Goal: Task Accomplishment & Management: Complete application form

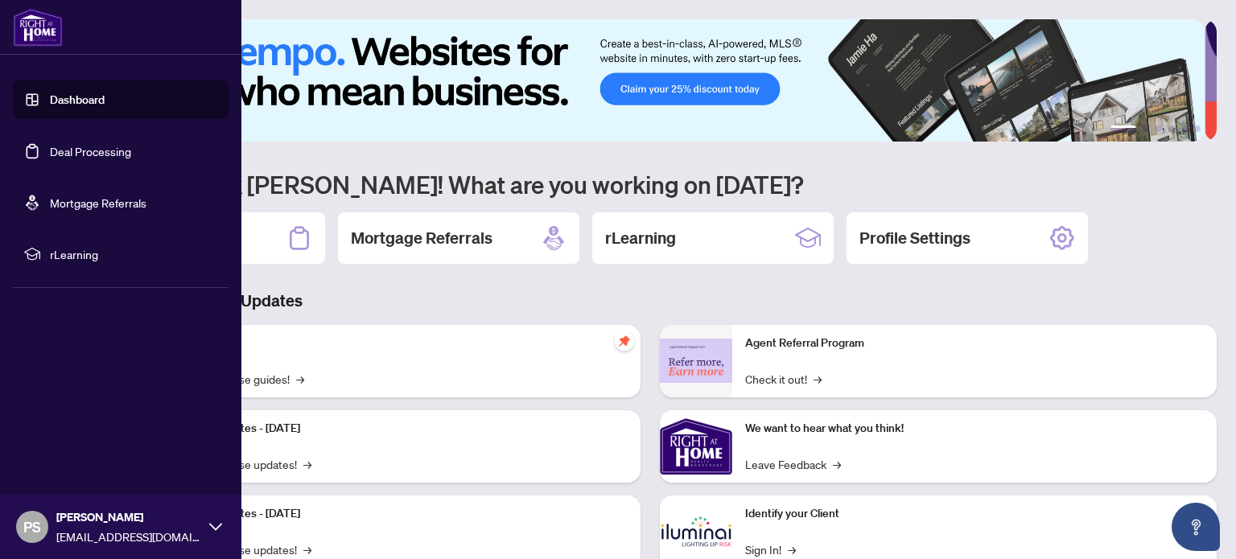
click at [77, 155] on link "Deal Processing" at bounding box center [90, 151] width 81 height 14
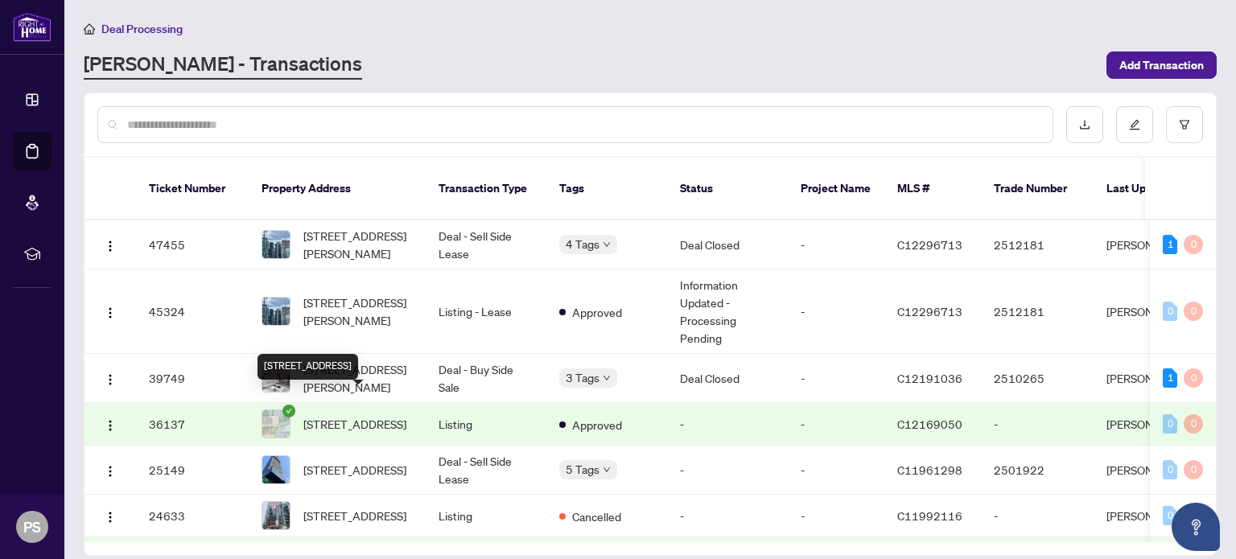
click at [328, 415] on span "[STREET_ADDRESS]" at bounding box center [354, 424] width 103 height 18
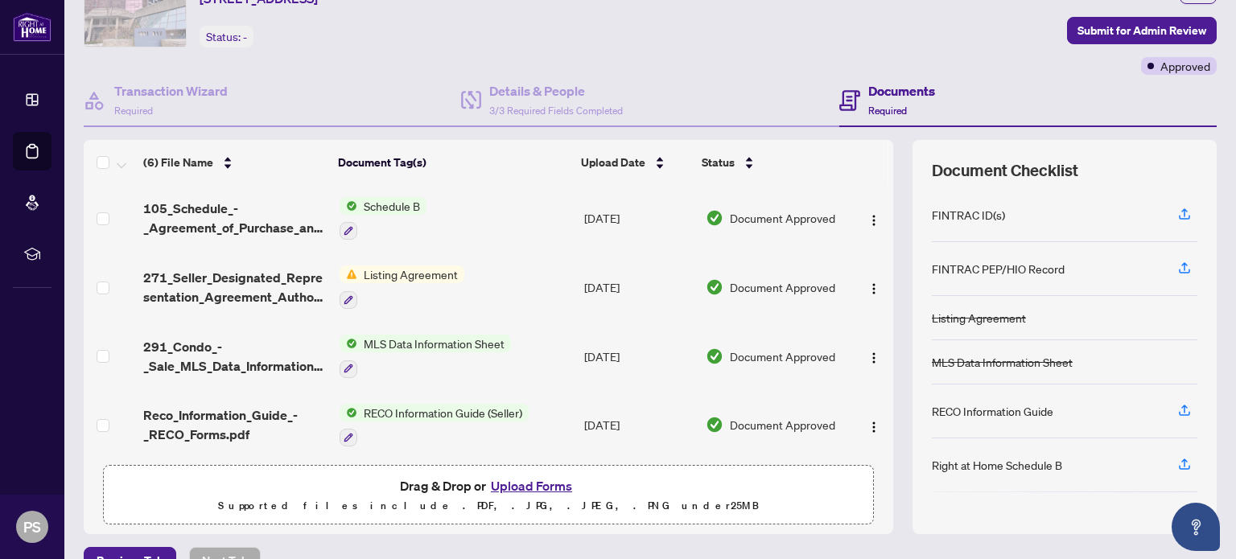
scroll to position [113, 0]
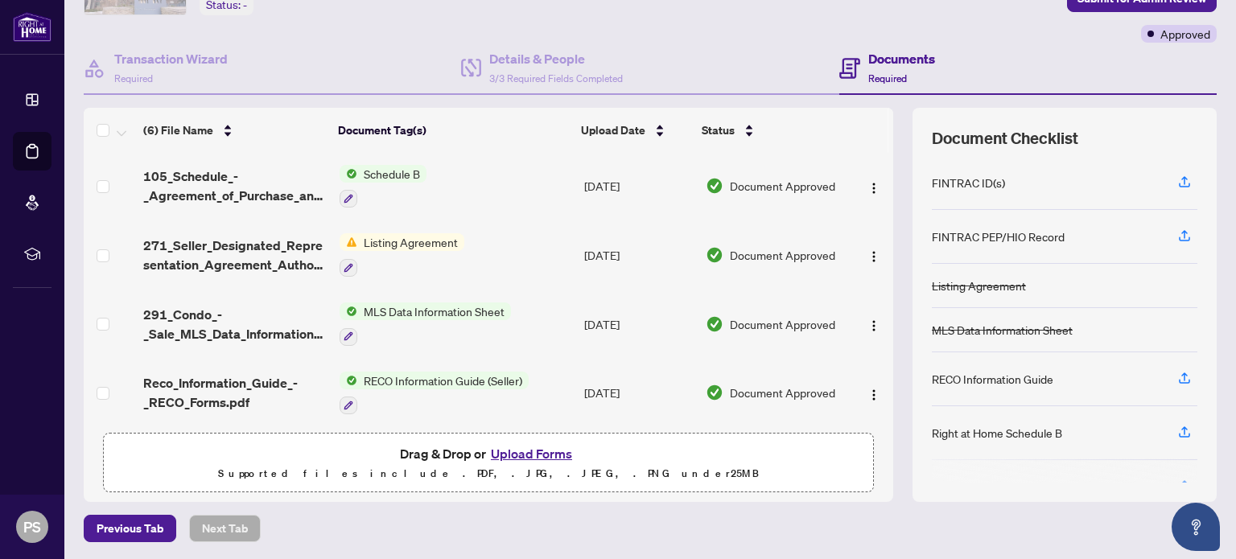
click at [538, 452] on button "Upload Forms" at bounding box center [531, 453] width 91 height 21
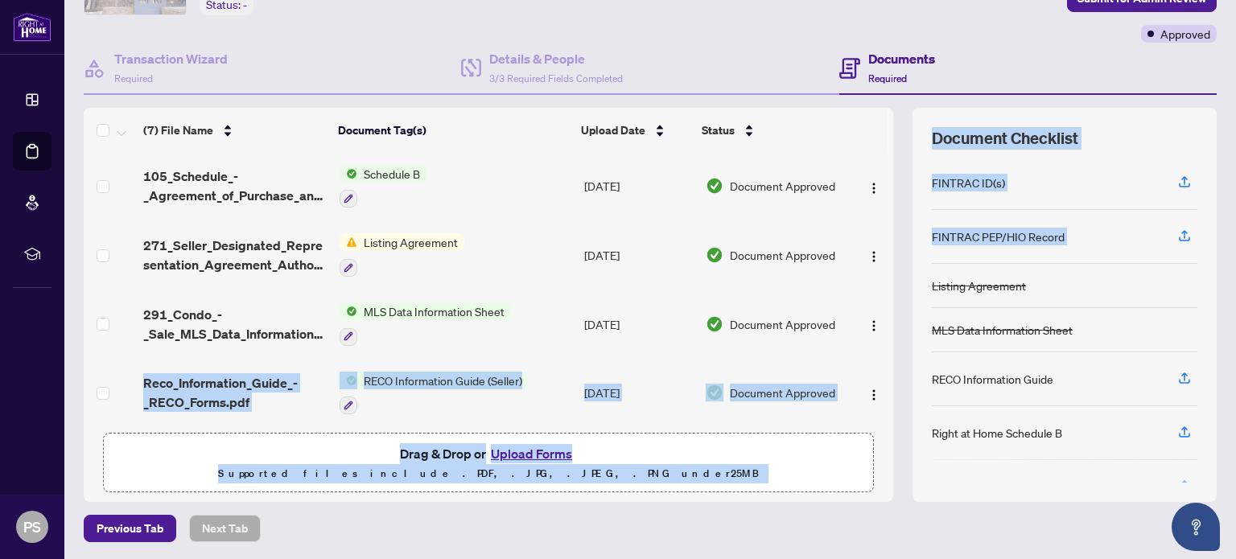
drag, startPoint x: 878, startPoint y: 321, endPoint x: 892, endPoint y: 270, distance: 53.3
click at [897, 265] on div "(7) File Name Document Tag(s) Upload Date Status 240_Amendment_to_Listing_Agrmt…" at bounding box center [650, 305] width 1133 height 394
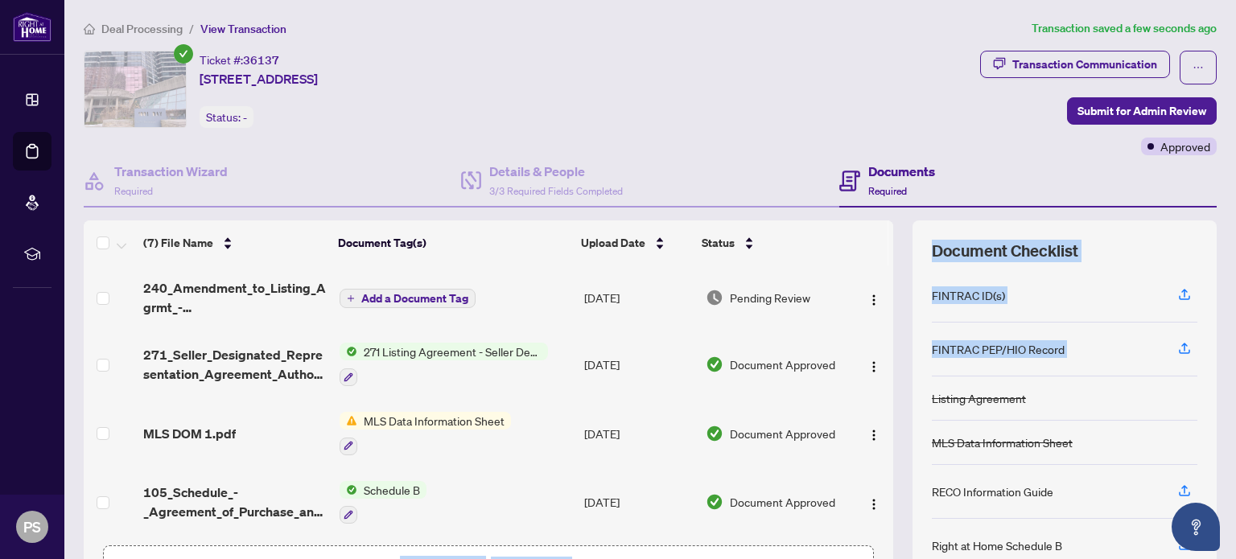
scroll to position [0, 0]
click at [1109, 117] on span "Submit for Admin Review" at bounding box center [1142, 111] width 129 height 26
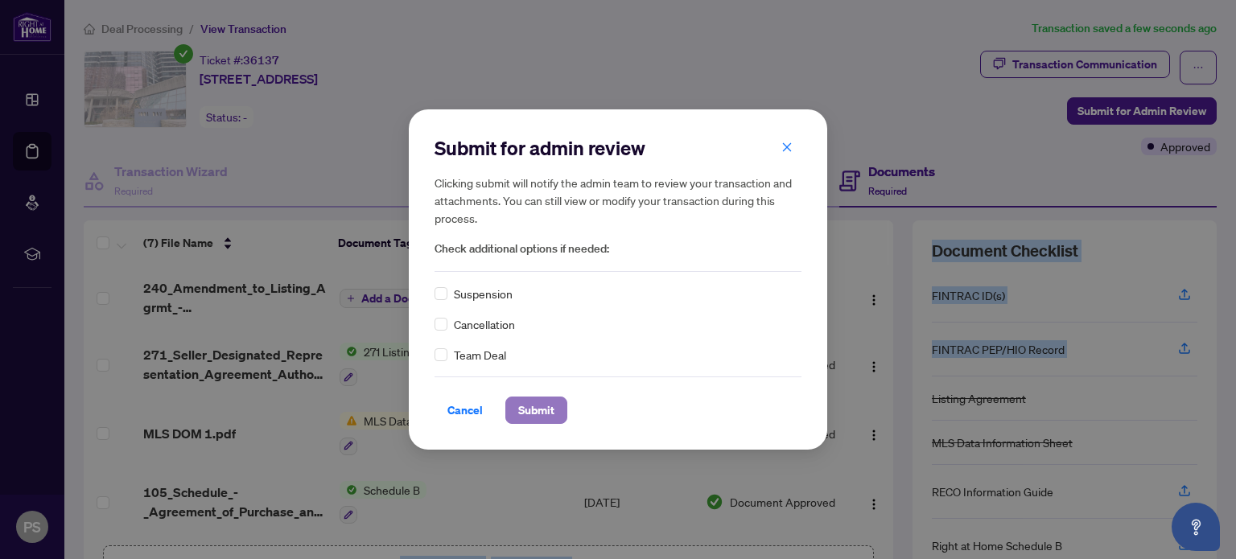
click at [542, 408] on span "Submit" at bounding box center [536, 411] width 36 height 26
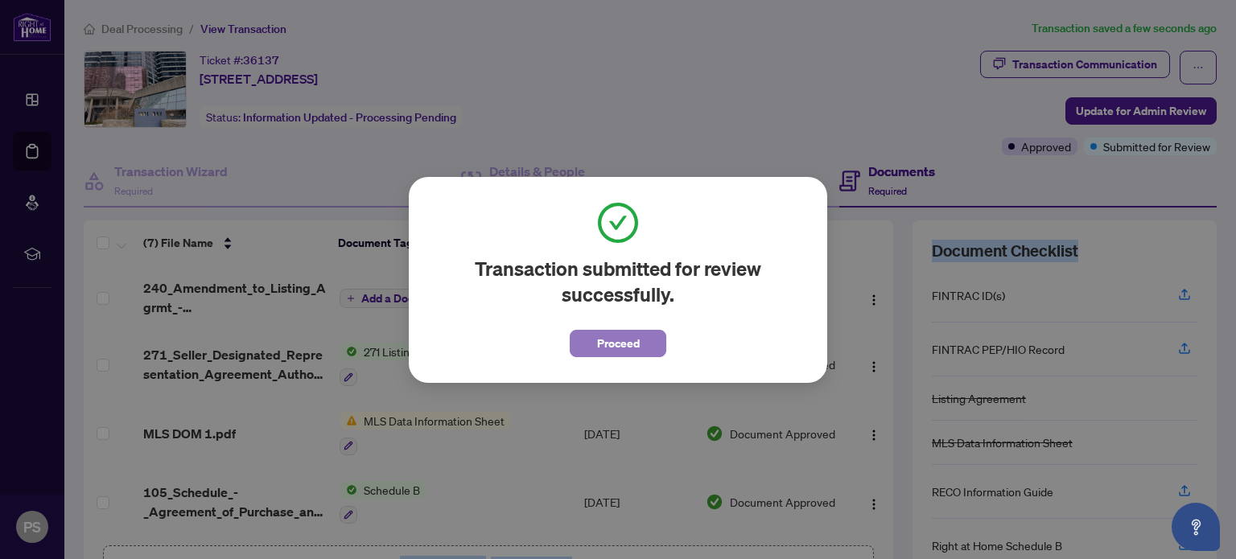
click at [603, 344] on span "Proceed" at bounding box center [618, 344] width 43 height 26
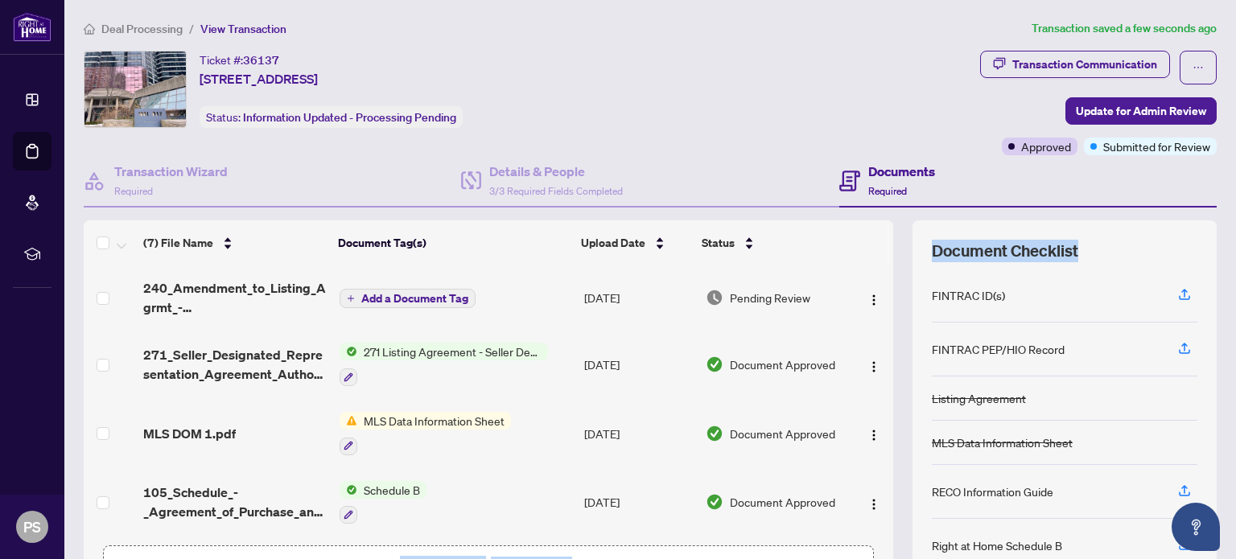
click at [402, 294] on span "Add a Document Tag" at bounding box center [414, 298] width 107 height 11
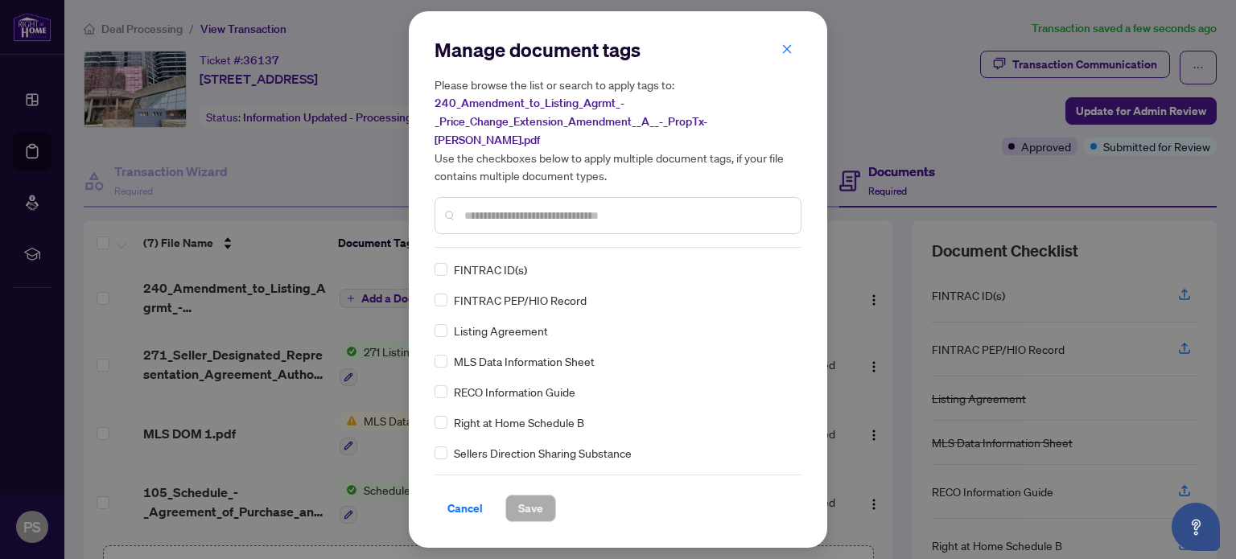
click at [524, 197] on div at bounding box center [618, 215] width 367 height 37
click at [522, 208] on input "text" at bounding box center [626, 216] width 324 height 18
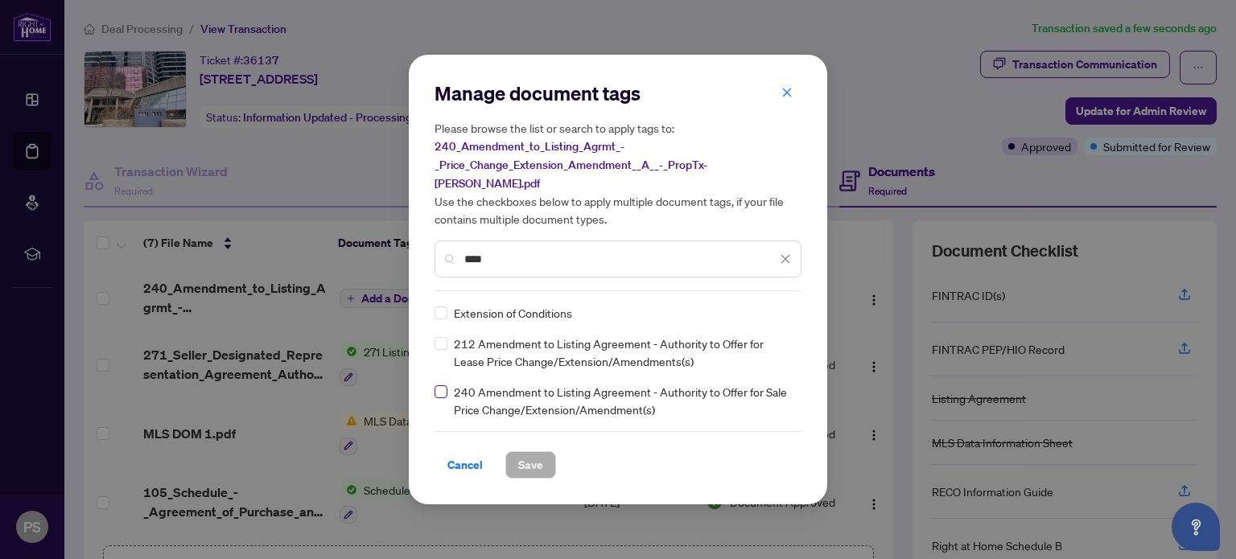
type input "****"
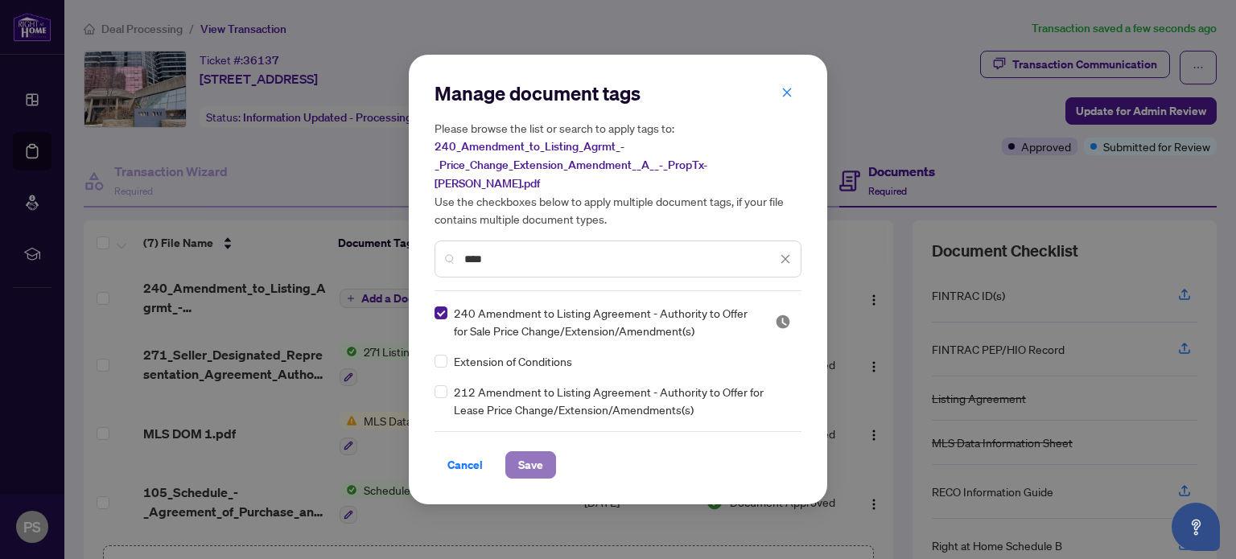
click at [538, 456] on span "Save" at bounding box center [530, 465] width 25 height 26
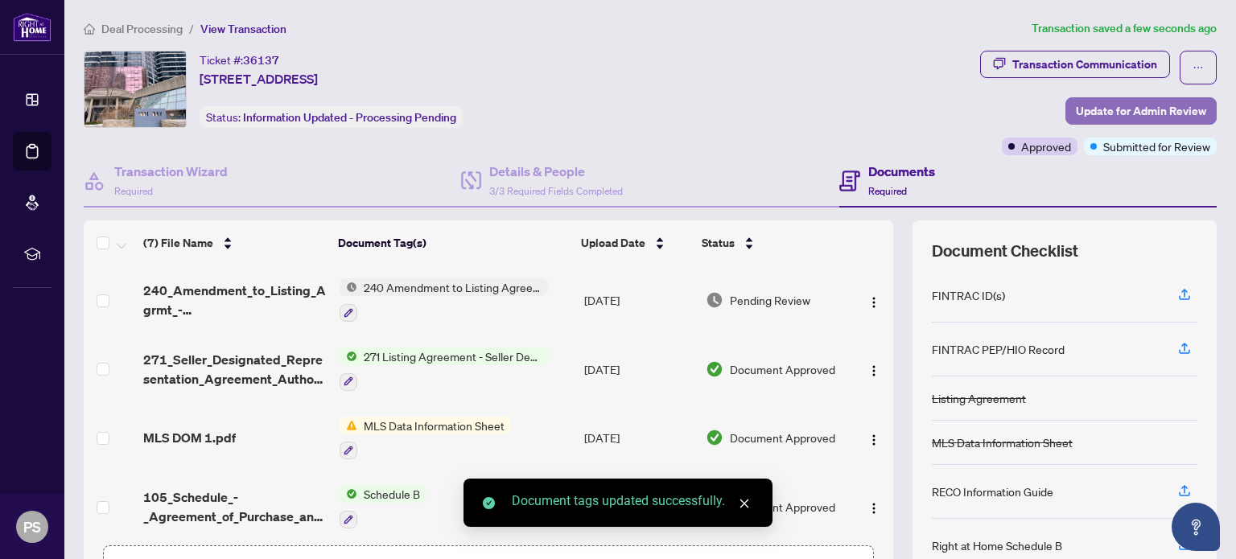
click at [1095, 114] on span "Update for Admin Review" at bounding box center [1141, 111] width 130 height 26
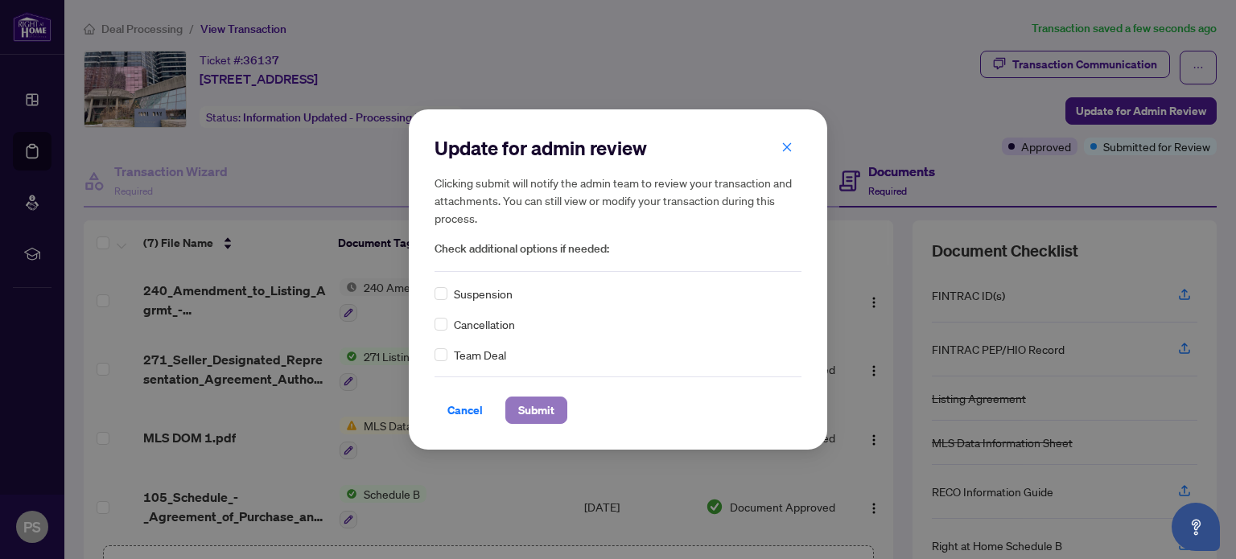
click at [530, 408] on span "Submit" at bounding box center [536, 411] width 36 height 26
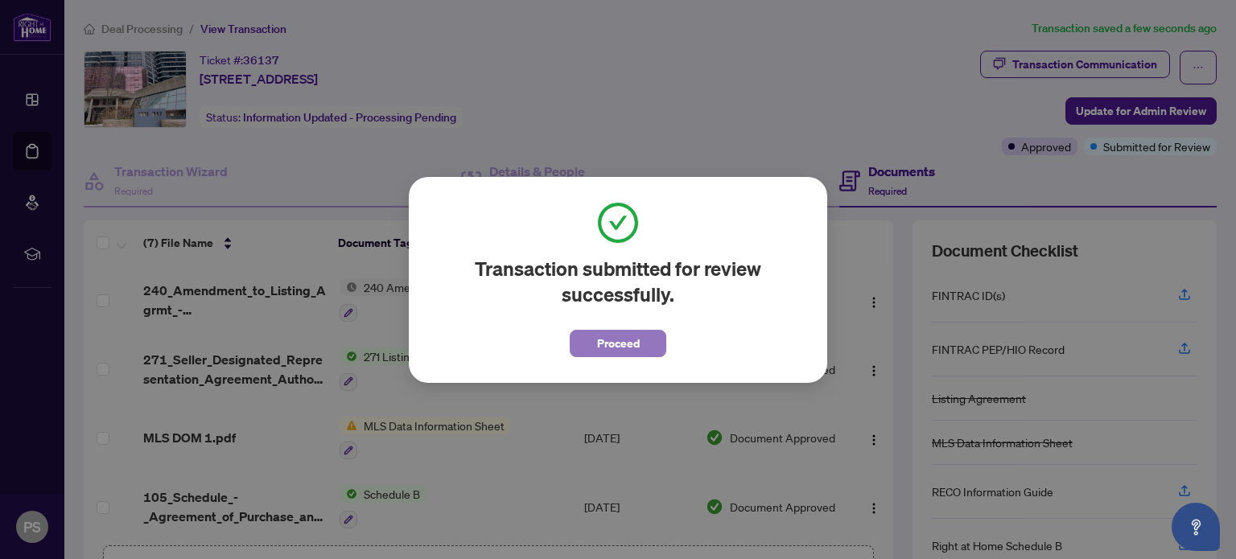
click at [611, 336] on span "Proceed" at bounding box center [618, 344] width 43 height 26
